Goal: Check status: Check status

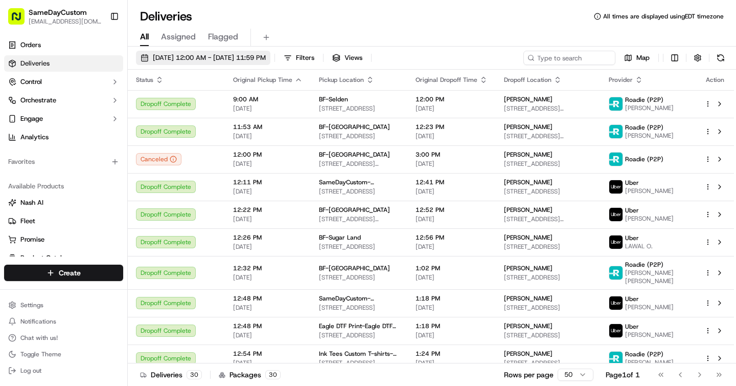
click at [235, 55] on span "[DATE] 12:00 AM - [DATE] 11:59 PM" at bounding box center [209, 57] width 113 height 9
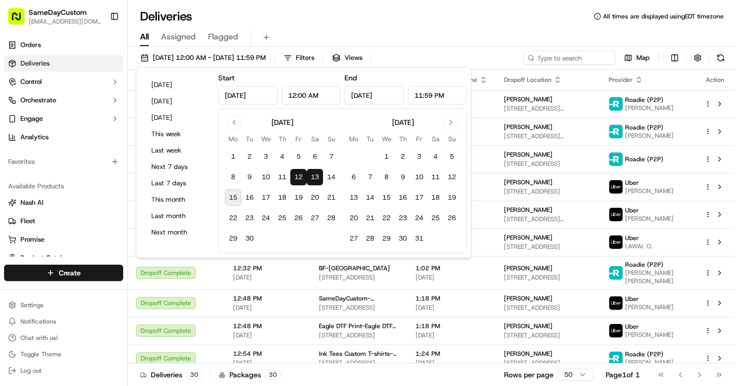
click at [237, 195] on button "15" at bounding box center [233, 197] width 16 height 16
type input "Sep 15, 2025"
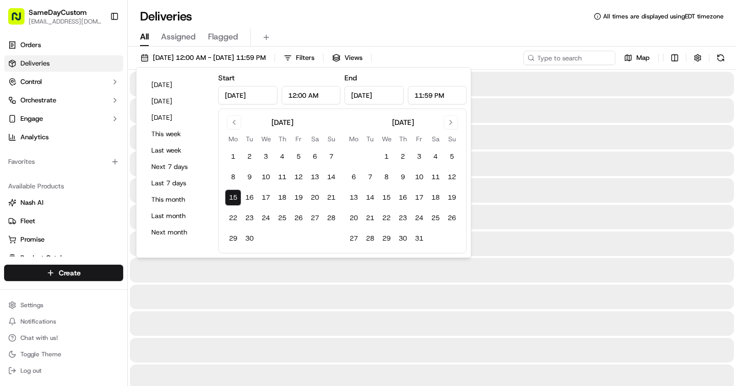
click at [454, 27] on div "All Assigned Flagged" at bounding box center [432, 36] width 608 height 22
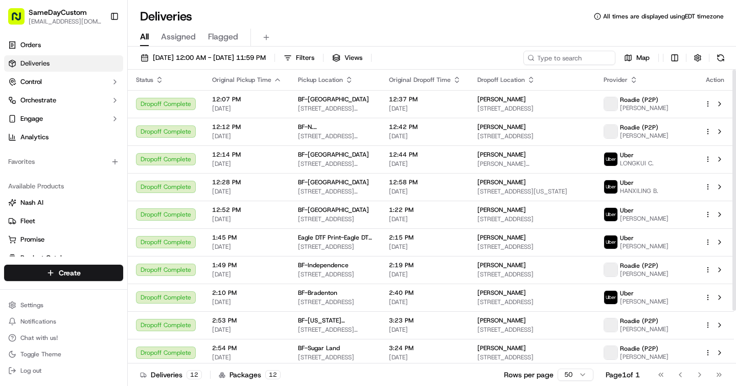
scroll to position [64, 0]
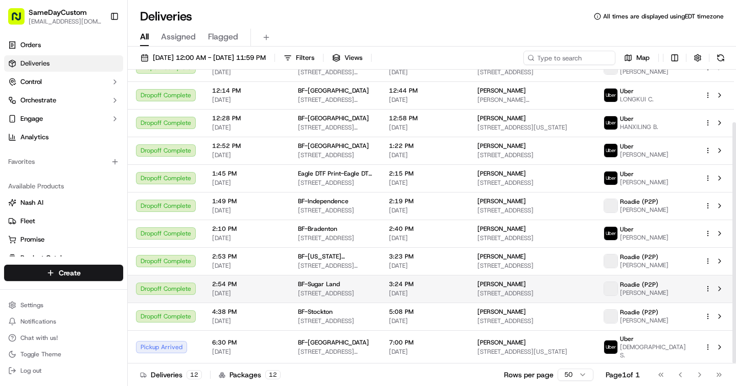
drag, startPoint x: 733, startPoint y: 116, endPoint x: 730, endPoint y: 286, distance: 170.3
click at [730, 288] on div "Status Original Pickup Time Pickup Location Original Dropoff Time Dropoff Locat…" at bounding box center [432, 216] width 608 height 293
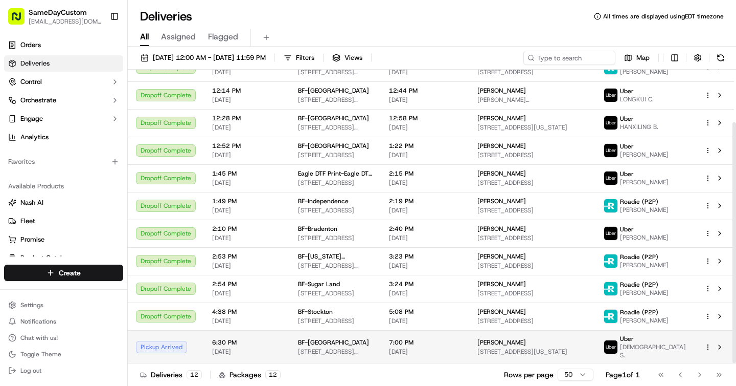
click at [364, 355] on span "[STREET_ADDRESS][US_STATE]" at bounding box center [335, 351] width 75 height 8
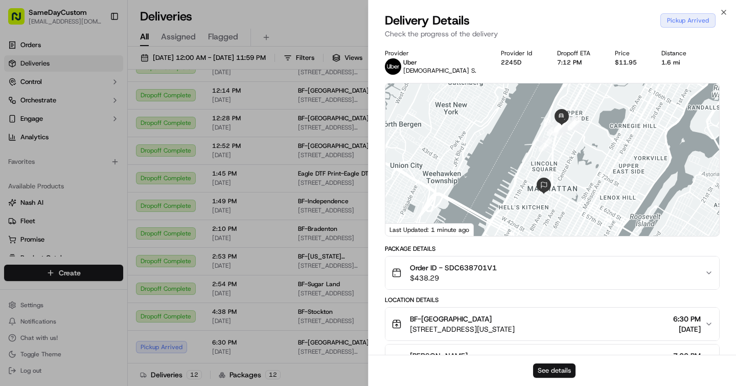
click at [560, 368] on button "See details" at bounding box center [554, 370] width 42 height 14
click at [570, 369] on button "See details" at bounding box center [554, 370] width 42 height 14
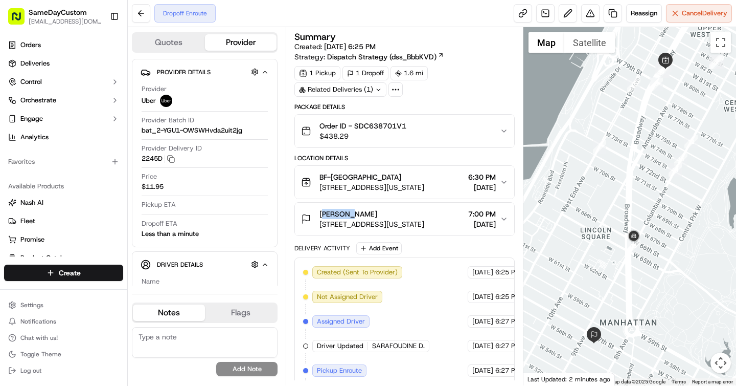
drag, startPoint x: 352, startPoint y: 214, endPoint x: 321, endPoint y: 214, distance: 31.2
click at [321, 214] on div "[PERSON_NAME]" at bounding box center [372, 214] width 105 height 10
copy span "[PERSON_NAME]"
click at [500, 219] on icon "button" at bounding box center [504, 219] width 8 height 8
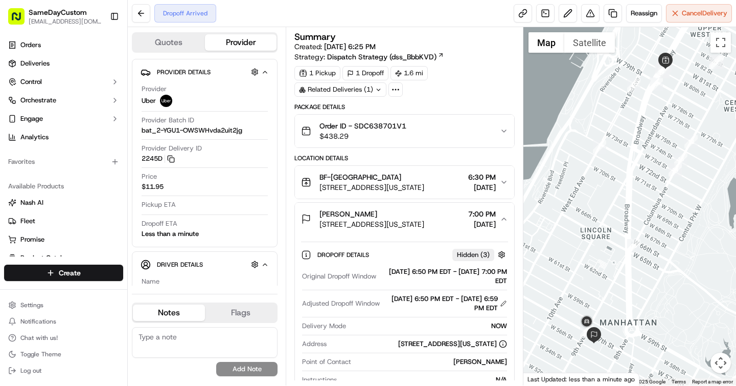
click at [503, 103] on div "Package Details" at bounding box center [405, 107] width 220 height 8
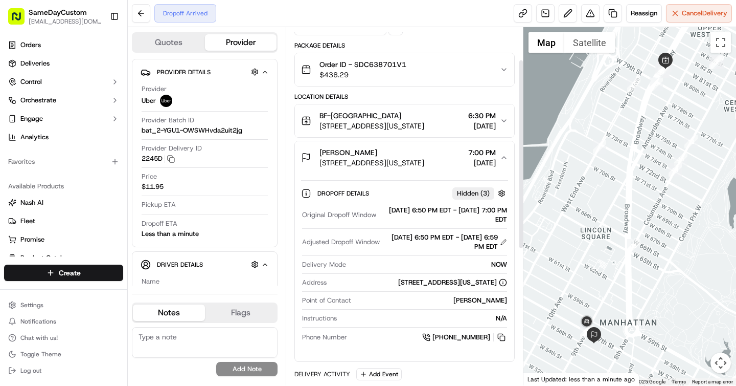
scroll to position [82, 0]
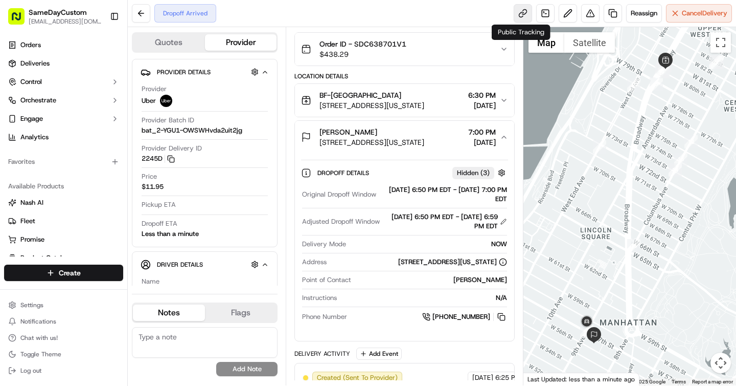
click at [514, 19] on link at bounding box center [523, 13] width 18 height 18
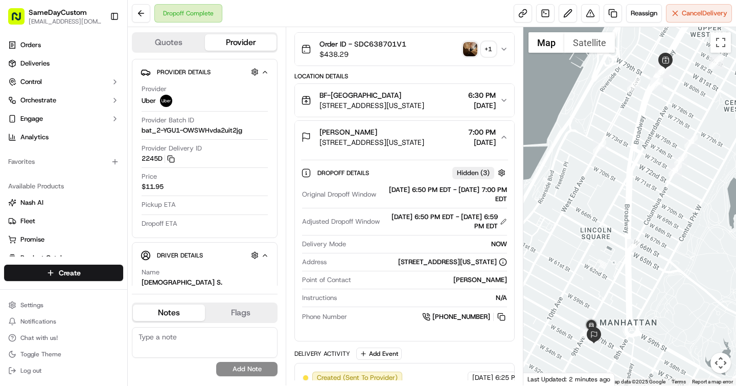
click at [468, 50] on img "button" at bounding box center [470, 49] width 14 height 14
